Goal: Transaction & Acquisition: Purchase product/service

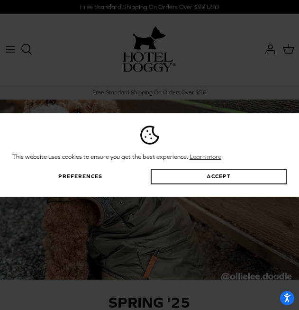
click at [232, 176] on button "Accept" at bounding box center [219, 177] width 136 height 16
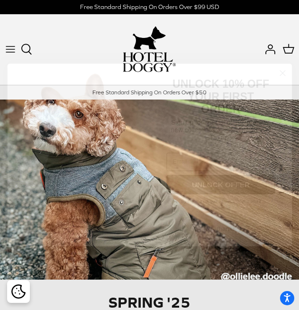
click at [285, 76] on circle "Close dialog" at bounding box center [283, 73] width 12 height 12
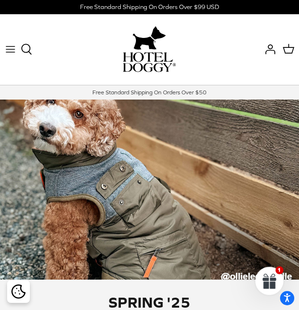
click at [10, 48] on icon "Toggle menu" at bounding box center [10, 49] width 11 height 11
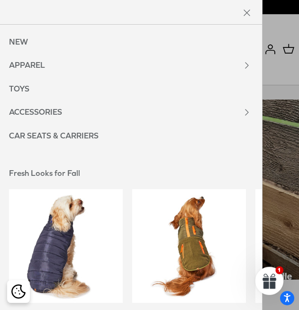
click at [117, 110] on link "ACCESSORIES" at bounding box center [116, 113] width 232 height 24
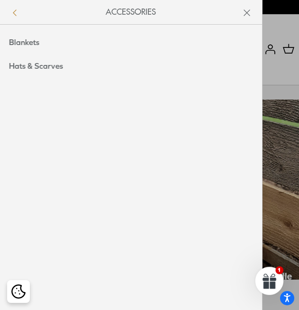
click at [9, 12] on icon "Left" at bounding box center [14, 12] width 11 height 11
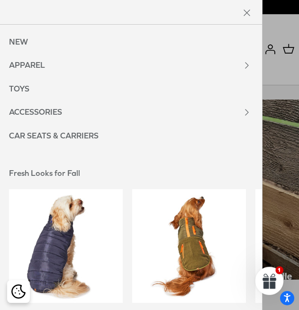
click at [107, 72] on link "APPAREL" at bounding box center [116, 66] width 232 height 24
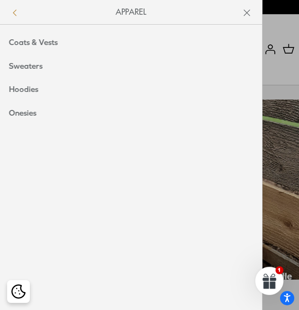
click at [12, 16] on icon "Left" at bounding box center [14, 12] width 11 height 11
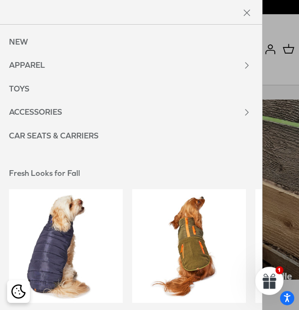
click at [11, 89] on link "TOYS" at bounding box center [19, 89] width 39 height 24
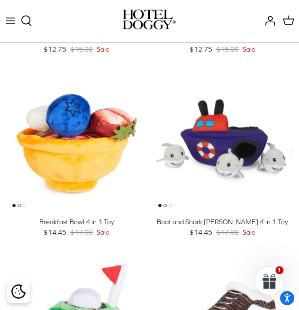
scroll to position [545, 0]
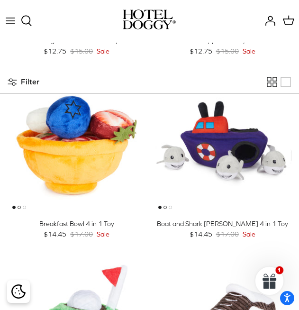
click at [11, 28] on button "Toggle menu" at bounding box center [10, 20] width 21 height 21
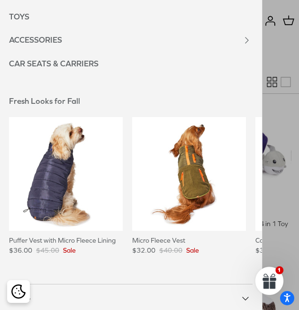
scroll to position [69, 0]
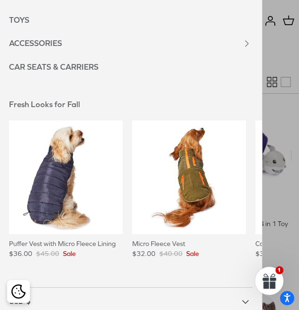
click at [65, 62] on link "CAR SEATS & CARRIERS" at bounding box center [54, 68] width 109 height 24
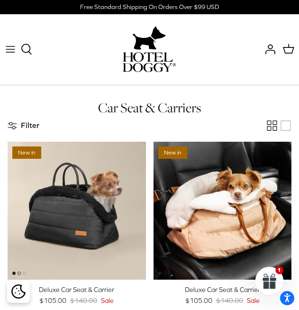
click at [14, 52] on icon "Toggle menu" at bounding box center [10, 49] width 11 height 11
